Goal: Task Accomplishment & Management: Use online tool/utility

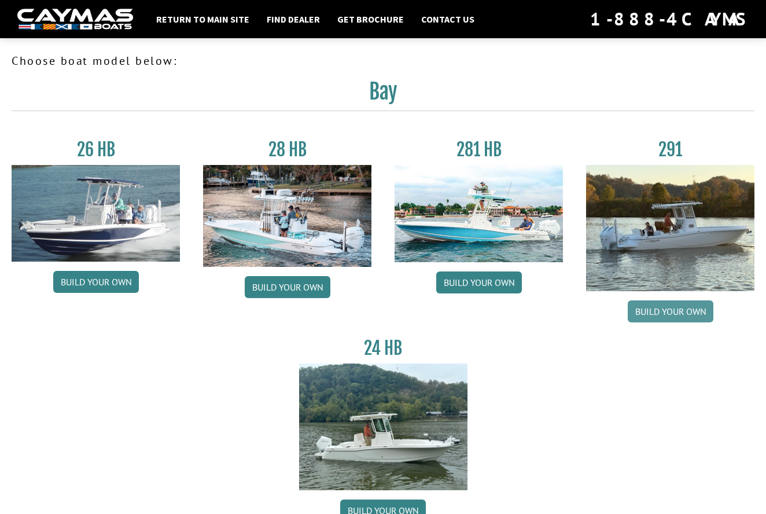
click at [652, 311] on link "Build your own" at bounding box center [670, 311] width 86 height 22
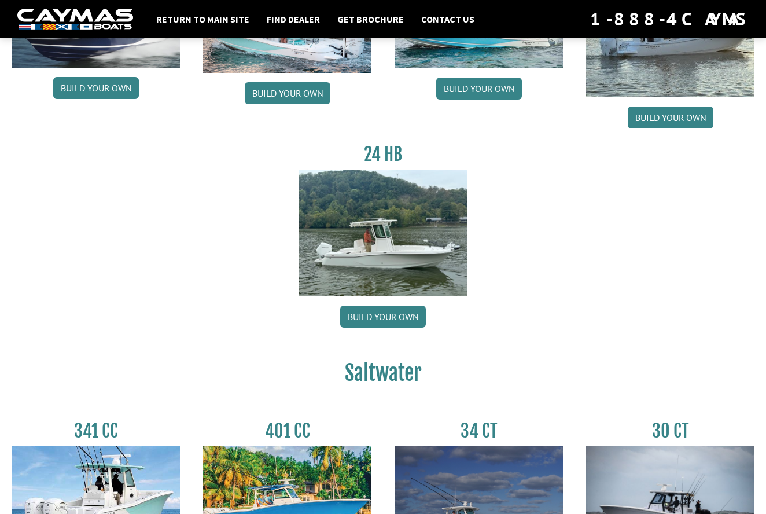
scroll to position [88, 0]
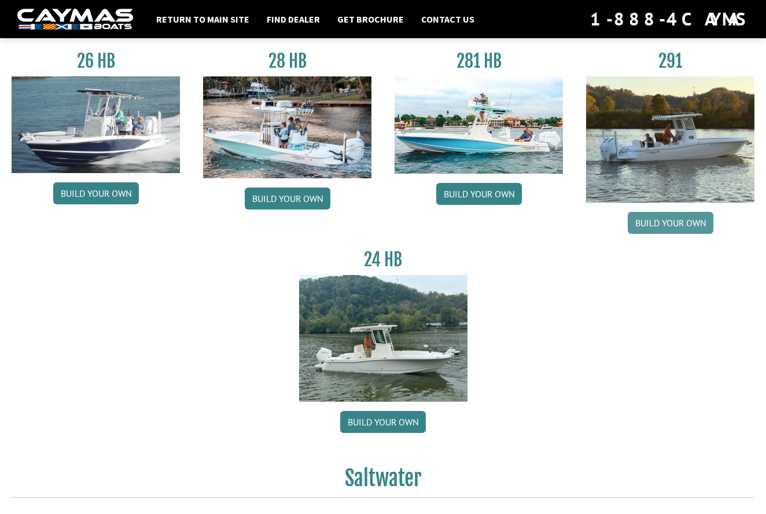
click at [644, 220] on link "Build your own" at bounding box center [670, 223] width 86 height 22
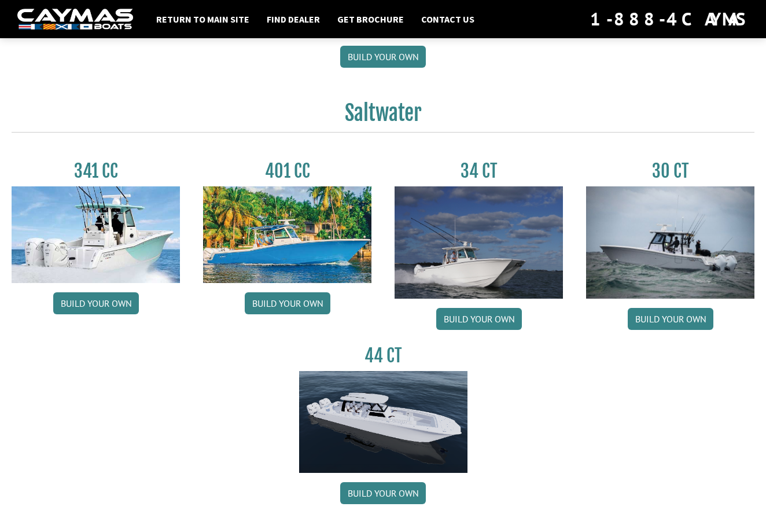
scroll to position [474, 0]
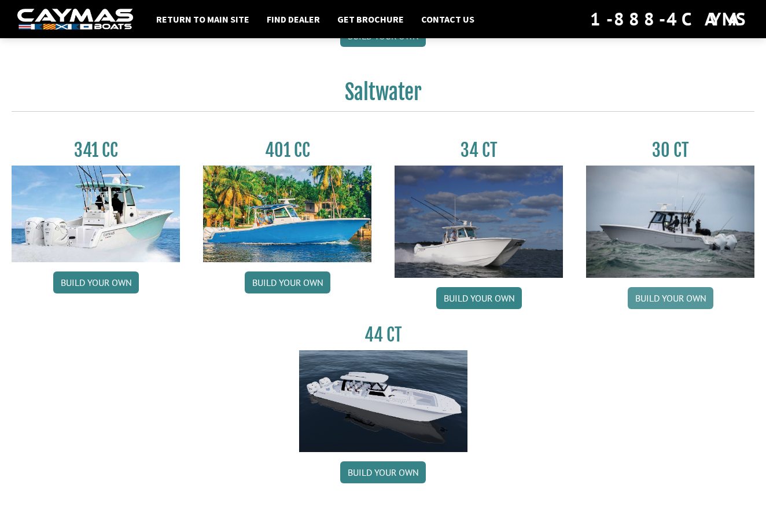
click at [669, 297] on link "Build your own" at bounding box center [670, 298] width 86 height 22
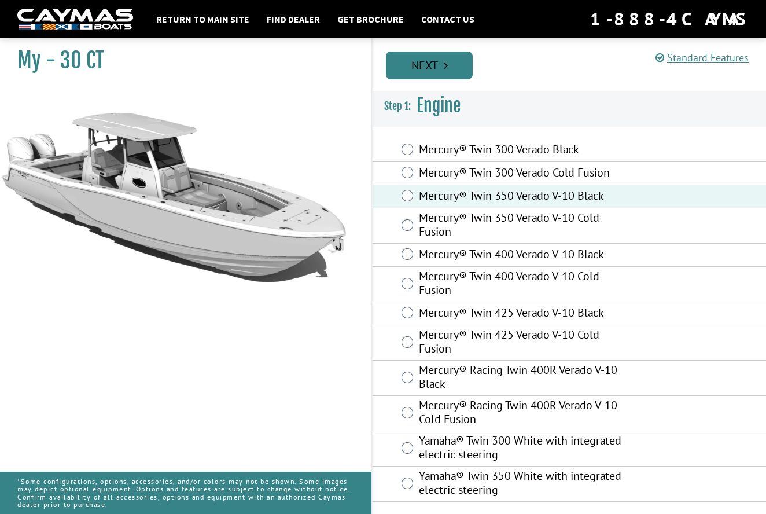
click at [423, 65] on link "Next" at bounding box center [429, 65] width 87 height 28
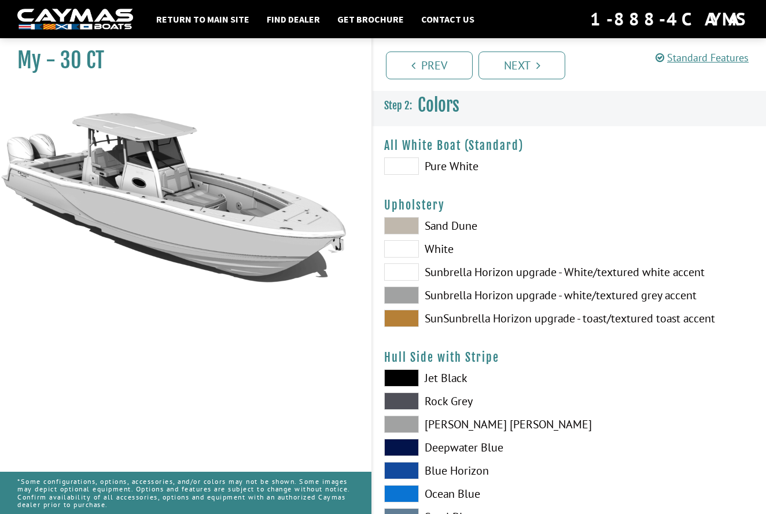
click at [393, 465] on span at bounding box center [401, 470] width 35 height 17
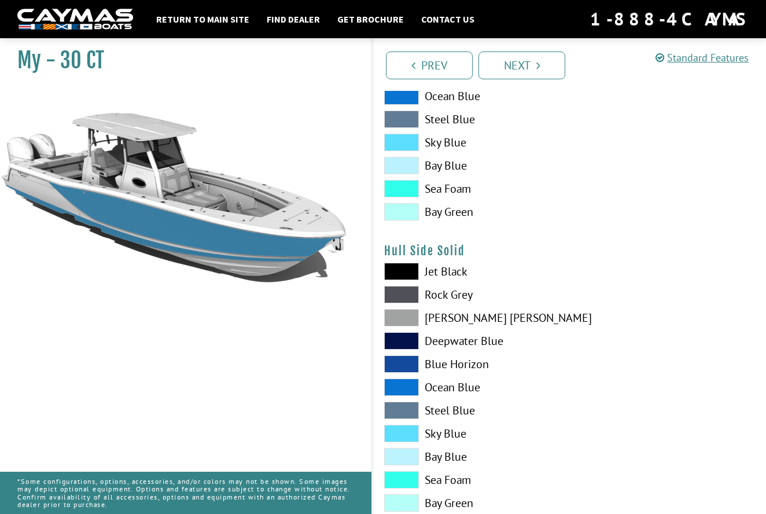
scroll to position [398, 0]
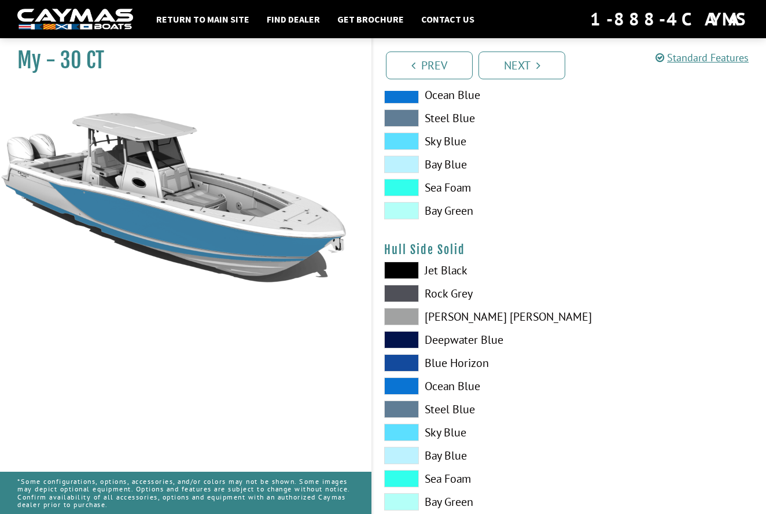
click at [401, 359] on span at bounding box center [401, 362] width 35 height 17
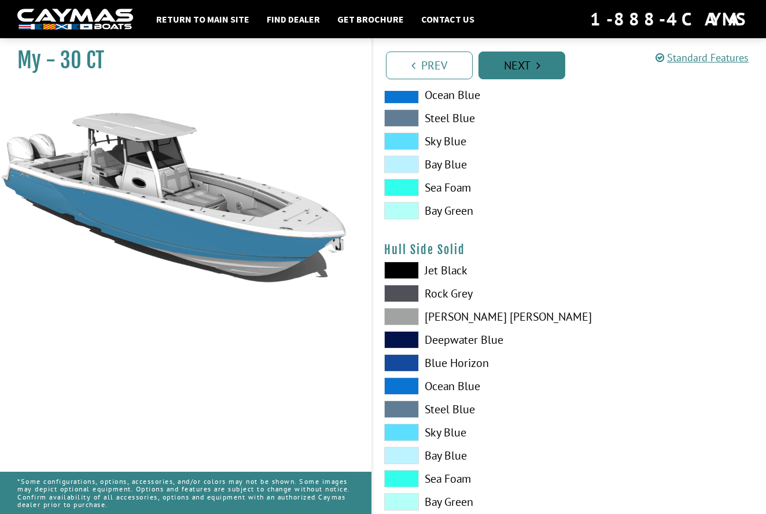
click at [511, 68] on link "Next" at bounding box center [521, 65] width 87 height 28
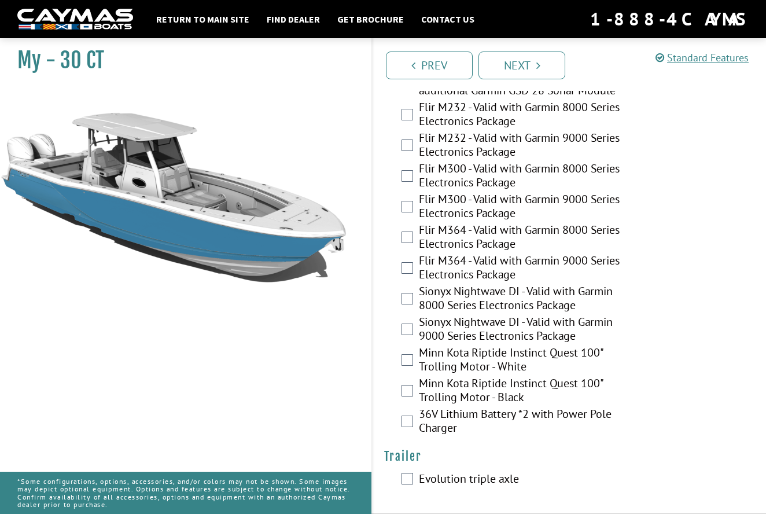
scroll to position [2963, 0]
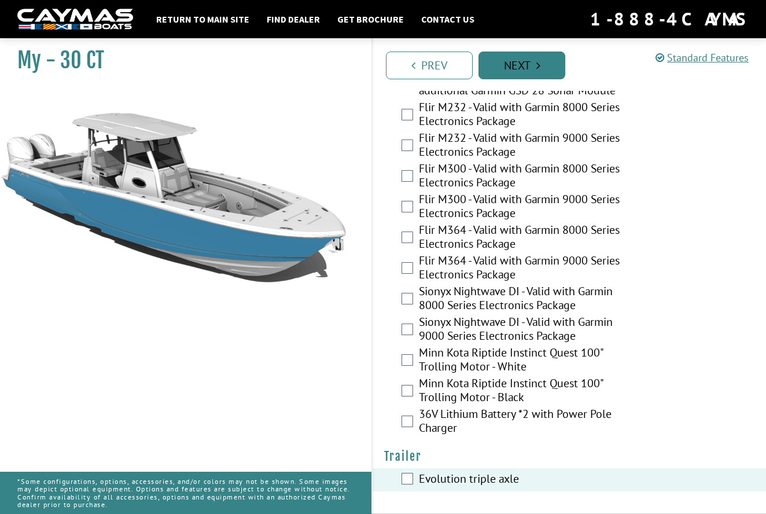
click at [508, 67] on link "Next" at bounding box center [521, 65] width 87 height 28
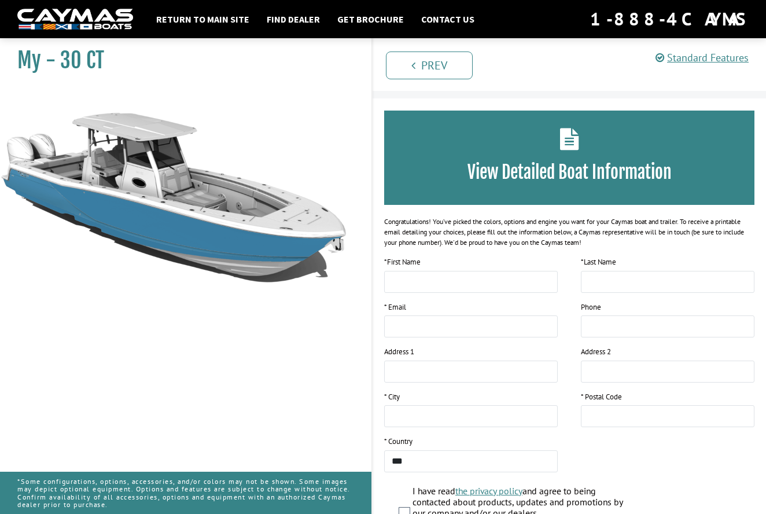
scroll to position [0, 0]
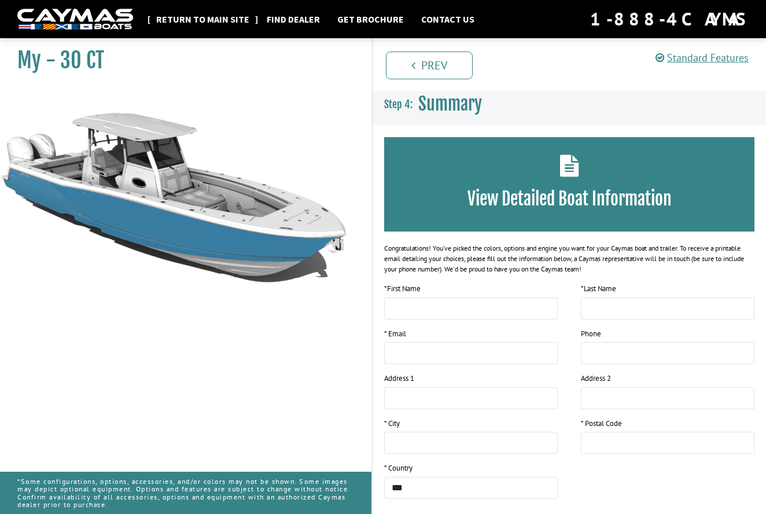
click at [184, 21] on link "Return to main site" at bounding box center [202, 19] width 105 height 15
